Goal: Information Seeking & Learning: Learn about a topic

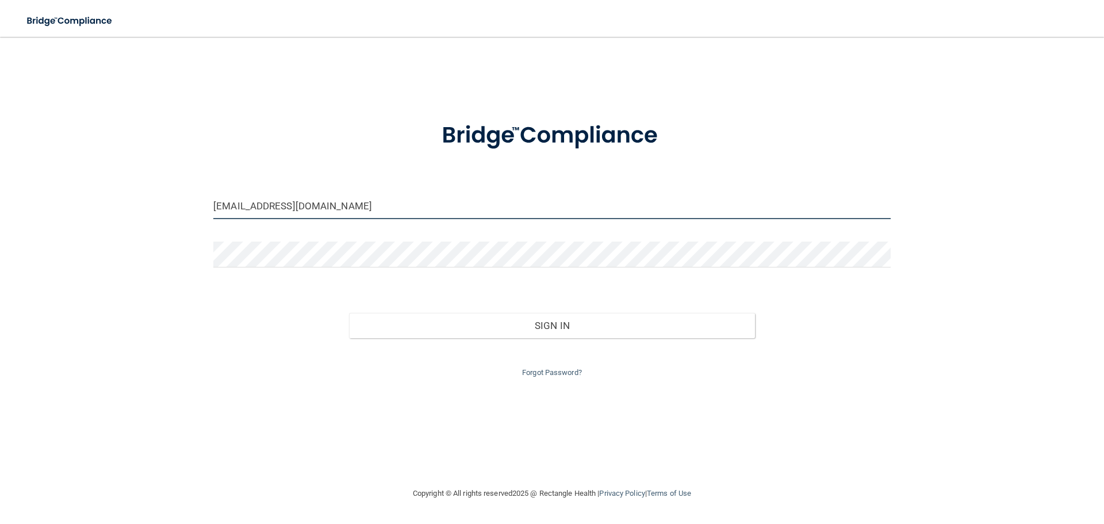
click at [385, 212] on input "breannaflorentino@gmail.com" at bounding box center [551, 206] width 677 height 26
click at [358, 202] on input "breannaflorentino@gmail.com" at bounding box center [551, 206] width 677 height 26
drag, startPoint x: 291, startPoint y: 207, endPoint x: 186, endPoint y: 196, distance: 106.3
click at [186, 201] on div "breannaflorentino@gmail.com Invalid email/password. You don't have permission t…" at bounding box center [552, 261] width 1058 height 427
type input "[EMAIL_ADDRESS][DOMAIN_NAME]"
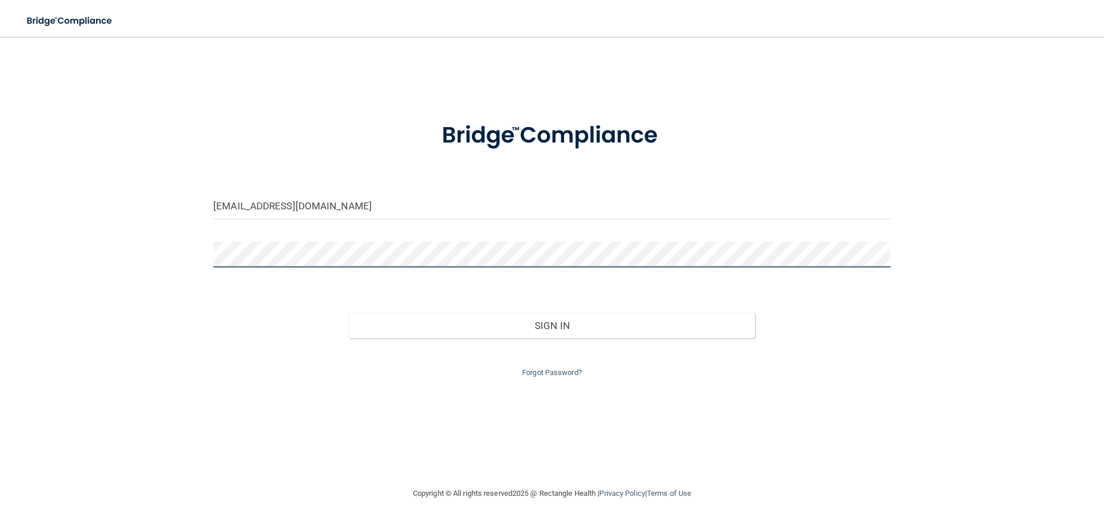
click at [186, 258] on div "logankiannia@gmail.com Invalid email/password. You don't have permission to acc…" at bounding box center [552, 261] width 1058 height 427
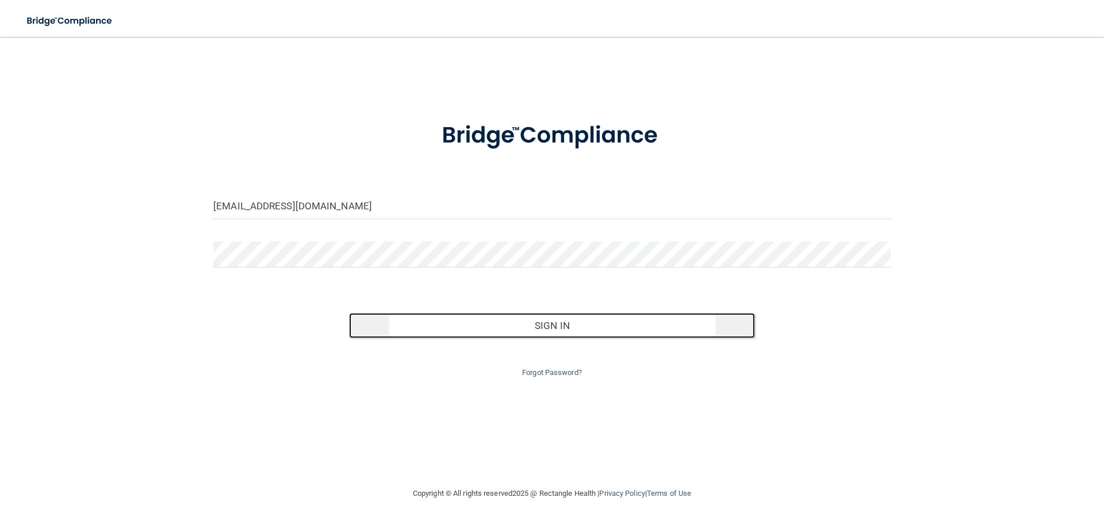
click at [560, 325] on button "Sign In" at bounding box center [552, 325] width 406 height 25
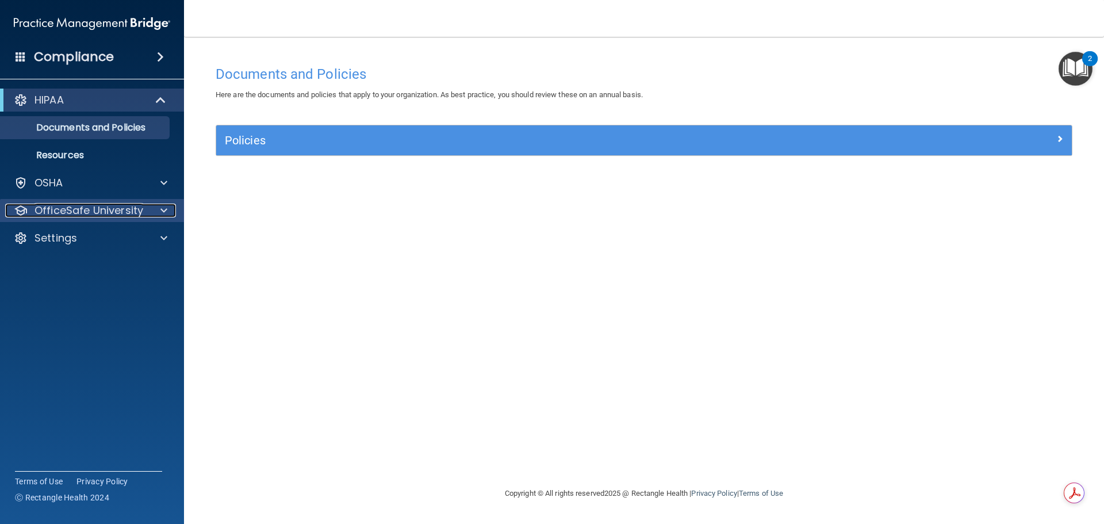
click at [151, 214] on div at bounding box center [162, 211] width 29 height 14
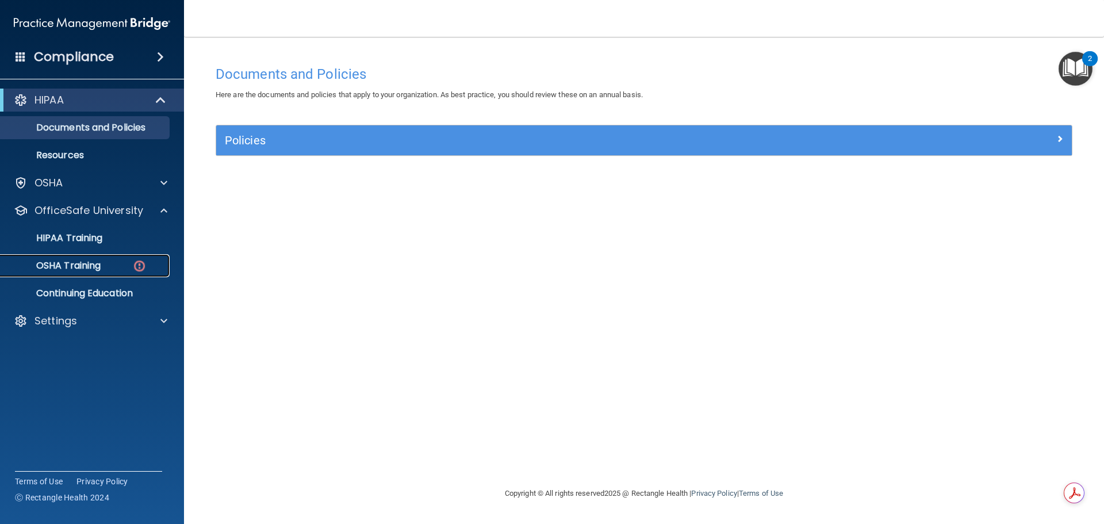
click at [125, 263] on div "OSHA Training" at bounding box center [85, 265] width 157 height 11
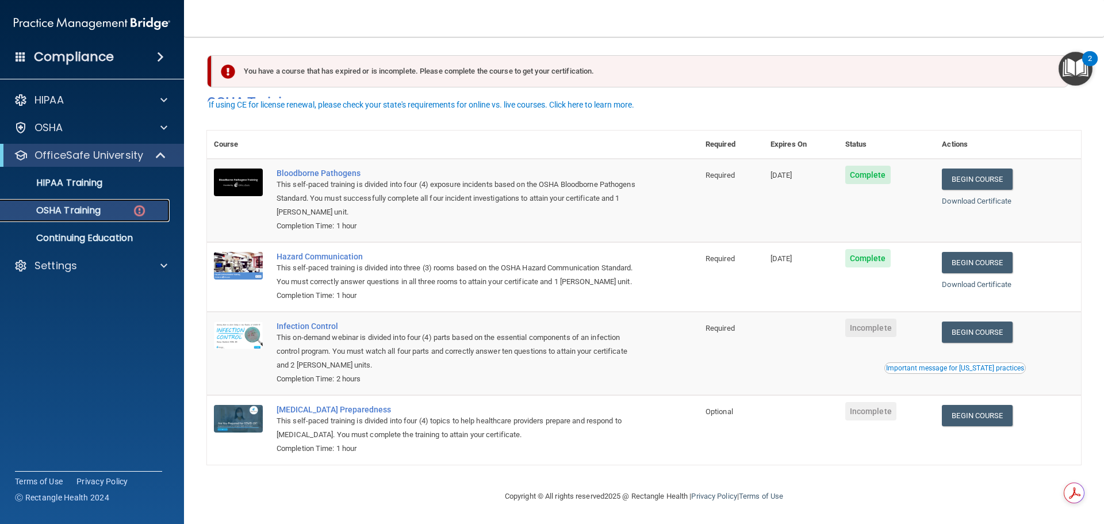
scroll to position [19, 0]
click at [989, 333] on link "Begin Course" at bounding box center [977, 331] width 70 height 21
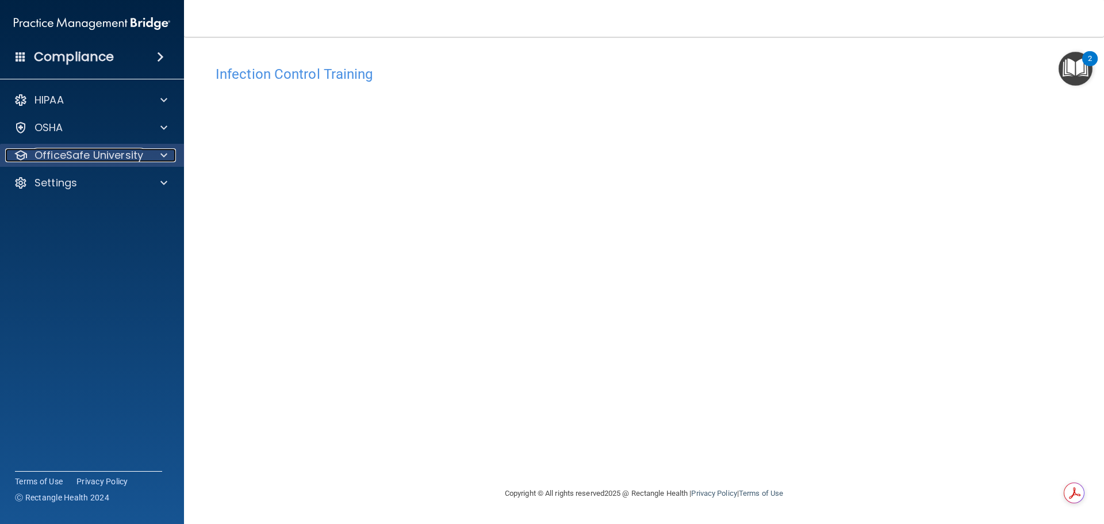
click at [137, 148] on p "OfficeSafe University" at bounding box center [88, 155] width 109 height 14
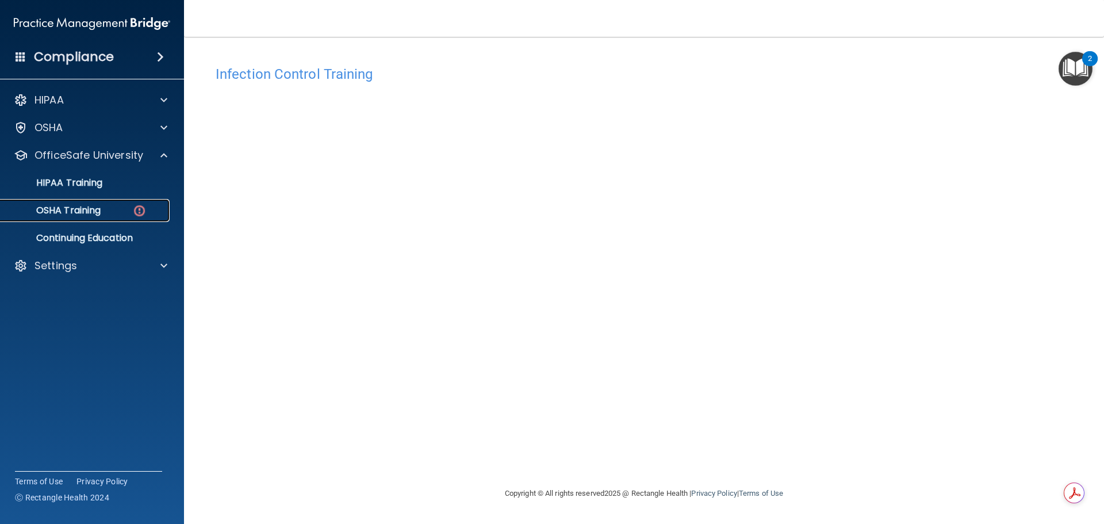
click at [120, 210] on div "OSHA Training" at bounding box center [85, 210] width 157 height 11
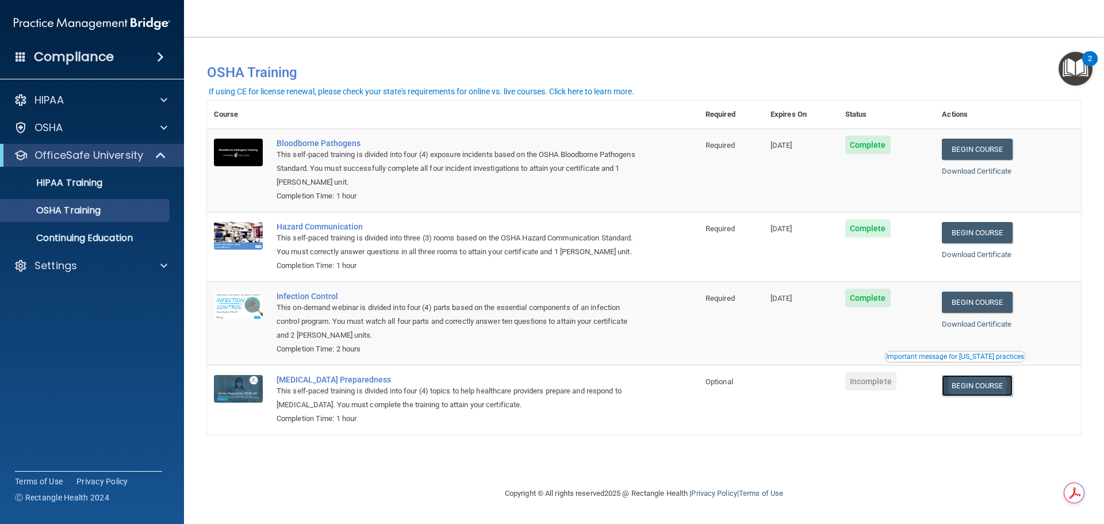
click at [998, 389] on link "Begin Course" at bounding box center [977, 385] width 70 height 21
click at [86, 187] on p "HIPAA Training" at bounding box center [54, 182] width 95 height 11
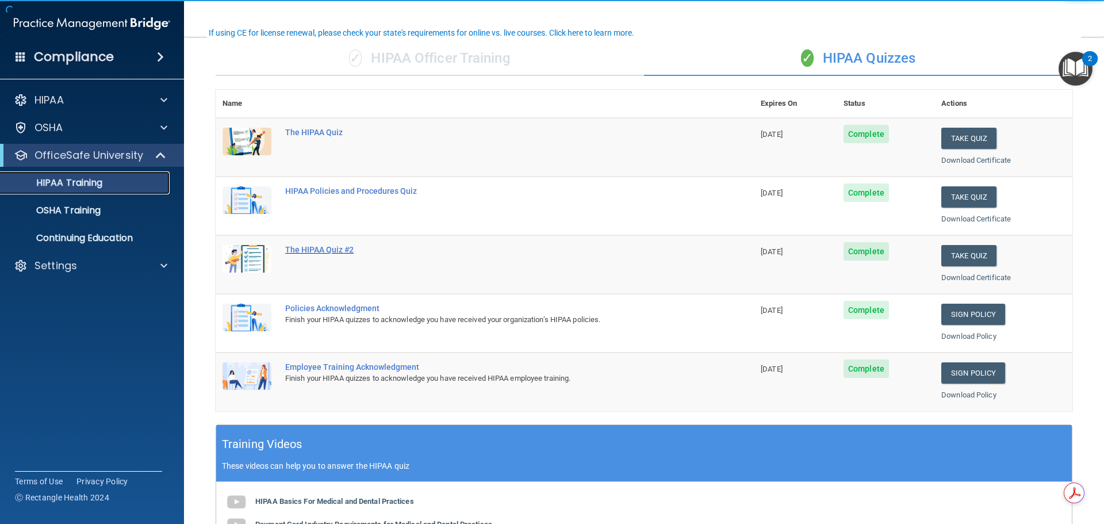
scroll to position [115, 0]
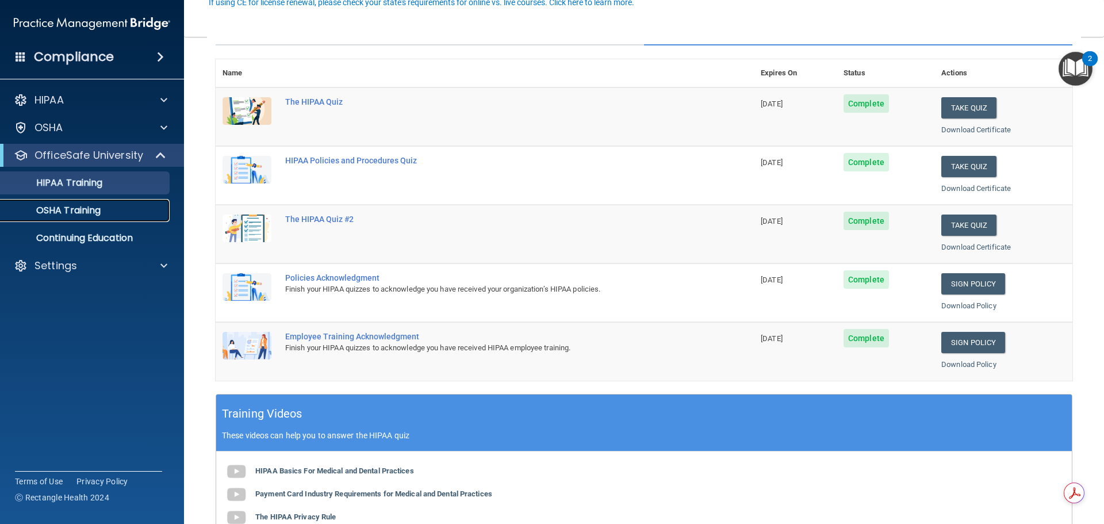
click at [83, 205] on p "OSHA Training" at bounding box center [53, 210] width 93 height 11
